Goal: Task Accomplishment & Management: Manage account settings

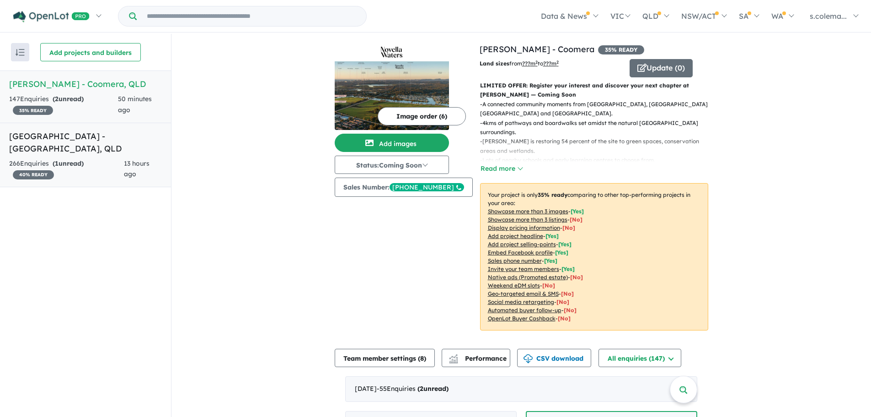
click at [82, 159] on strong "( 1 unread)" at bounding box center [68, 163] width 31 height 8
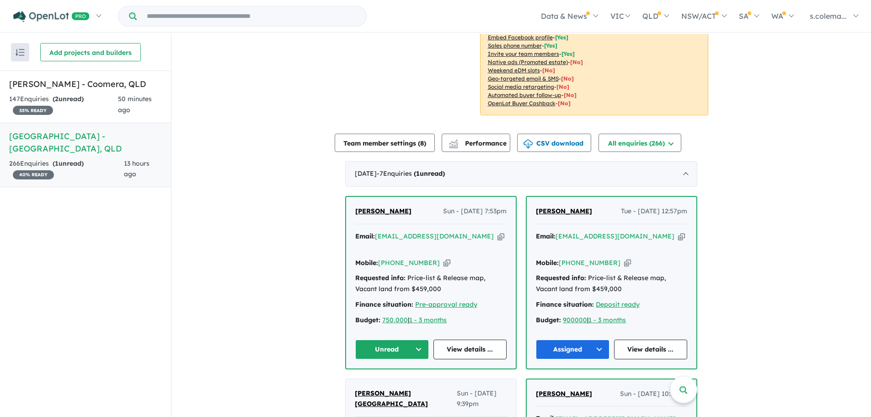
scroll to position [242, 0]
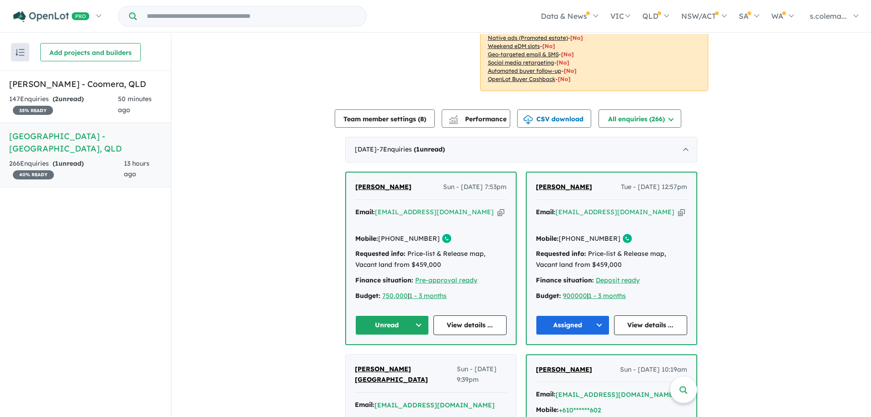
click at [419, 315] on button "Unread" at bounding box center [392, 325] width 74 height 20
click at [399, 357] on button "Assigned" at bounding box center [396, 367] width 80 height 21
drag, startPoint x: 451, startPoint y: 199, endPoint x: 376, endPoint y: 200, distance: 74.1
click at [376, 207] on div "Email: [EMAIL_ADDRESS][DOMAIN_NAME] Copied!" at bounding box center [430, 218] width 151 height 22
copy a%20Bellevue%20Estate%20-%20Ripley"] "[EMAIL_ADDRESS][DOMAIN_NAME]"
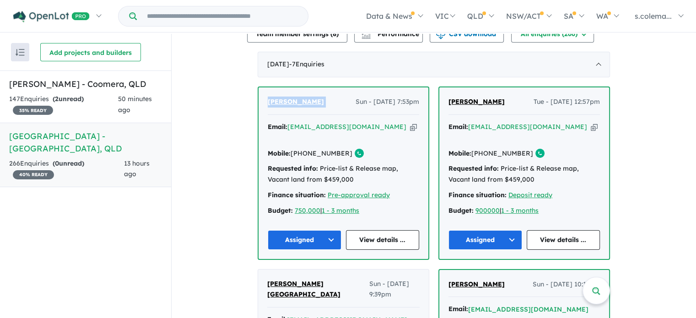
scroll to position [296, 0]
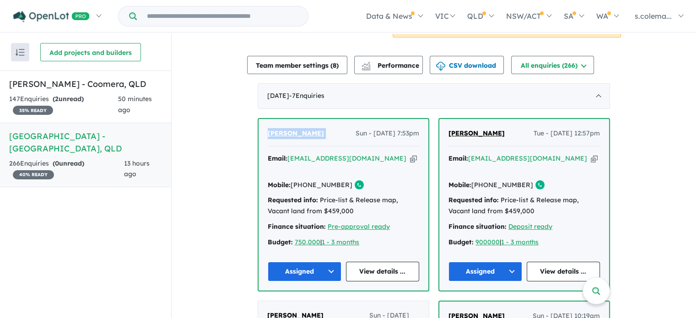
drag, startPoint x: 329, startPoint y: 38, endPoint x: 282, endPoint y: 40, distance: 47.6
copy span "[PERSON_NAME]"
drag, startPoint x: 339, startPoint y: 163, endPoint x: 303, endPoint y: 162, distance: 35.7
click at [303, 180] on div "Mobile: [PHONE_NUMBER] Copied!" at bounding box center [343, 185] width 151 height 11
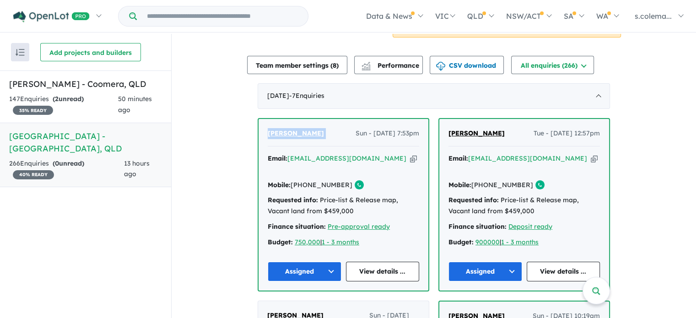
copy link "402 291 871"
click at [108, 101] on div "147 Enquir ies ( 2 unread) 35 % READY" at bounding box center [63, 105] width 109 height 22
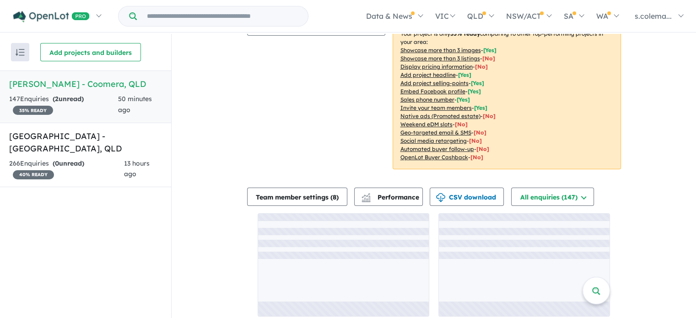
scroll to position [1, 0]
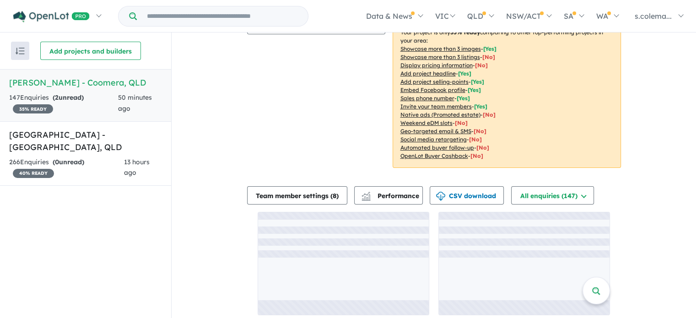
click at [289, 125] on div "Image order ( 6 ) Add images Status: Coming Soon In Planning Coming Soon Sellin…" at bounding box center [319, 30] width 145 height 298
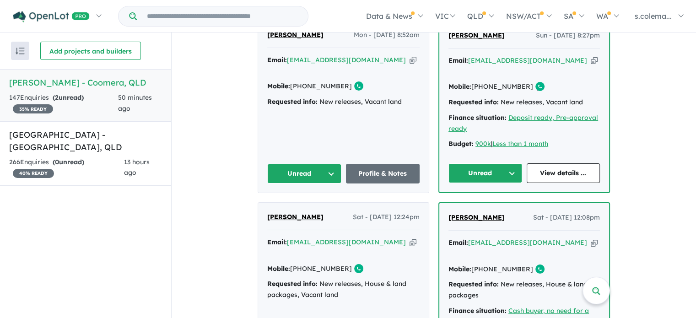
scroll to position [390, 0]
click at [329, 163] on button "Unread" at bounding box center [304, 173] width 74 height 20
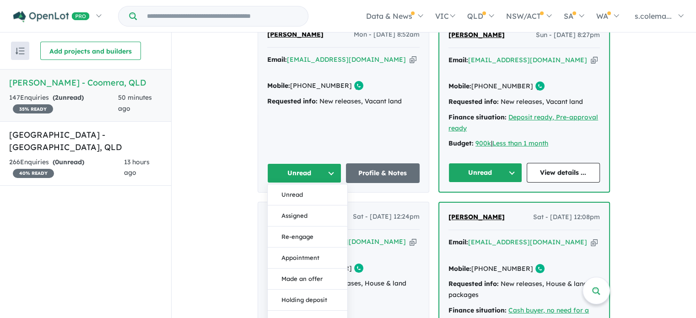
click at [317, 205] on button "Assigned" at bounding box center [308, 215] width 80 height 21
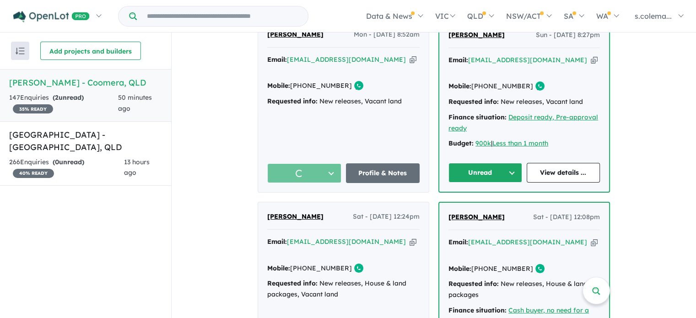
click at [509, 163] on button "Unread" at bounding box center [485, 173] width 74 height 20
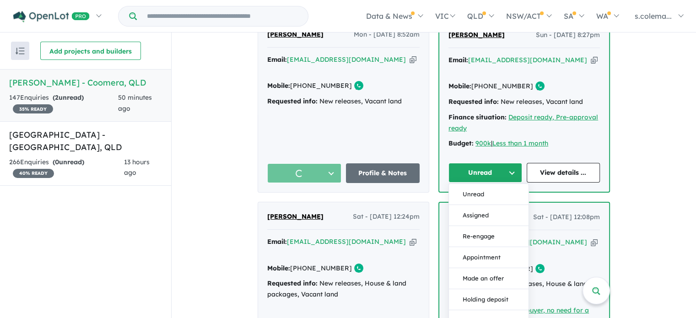
click at [492, 205] on button "Assigned" at bounding box center [489, 215] width 80 height 21
